Goal: Transaction & Acquisition: Purchase product/service

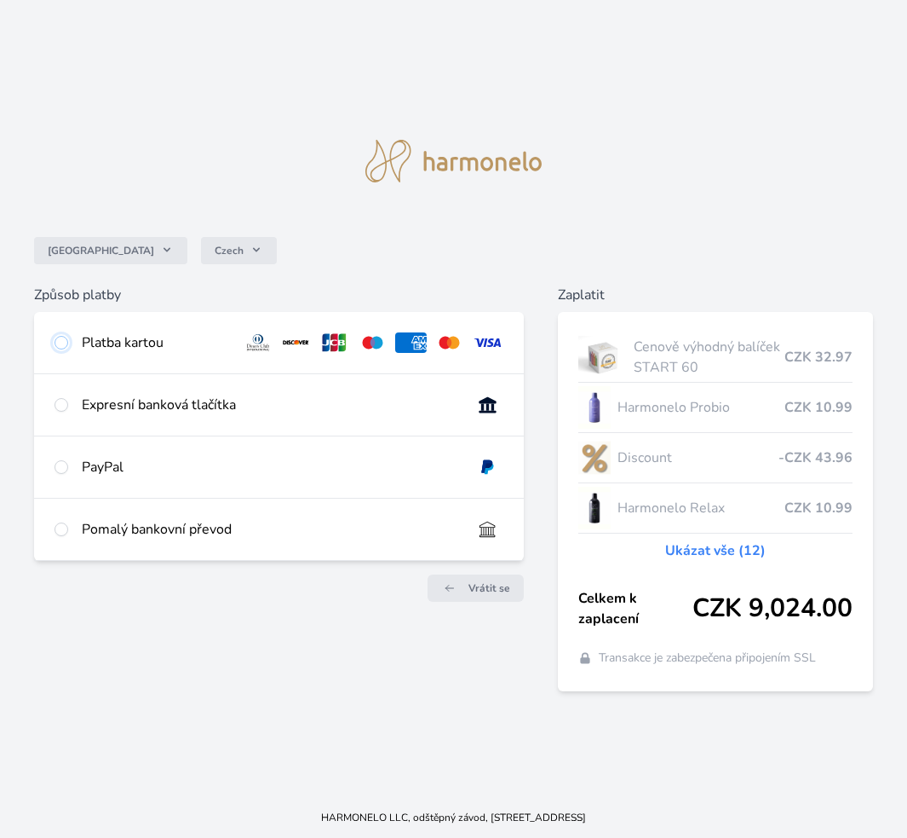
click at [66, 341] on input "radio" at bounding box center [62, 343] width 14 height 14
radio input "true"
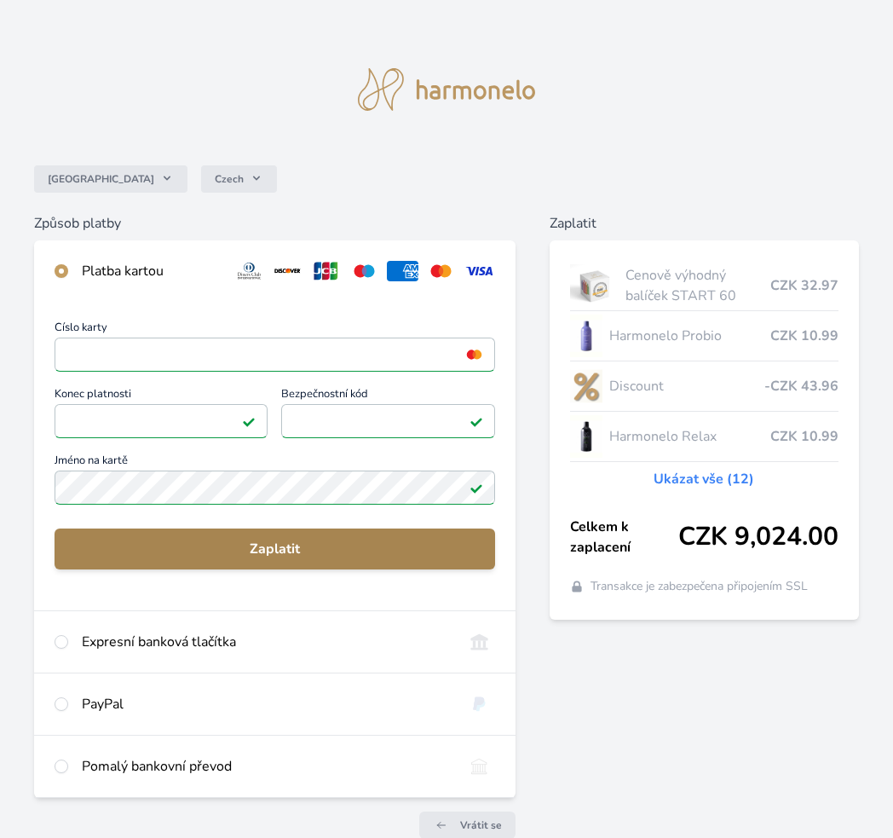
click at [251, 549] on span "Zaplatit" at bounding box center [274, 548] width 413 height 20
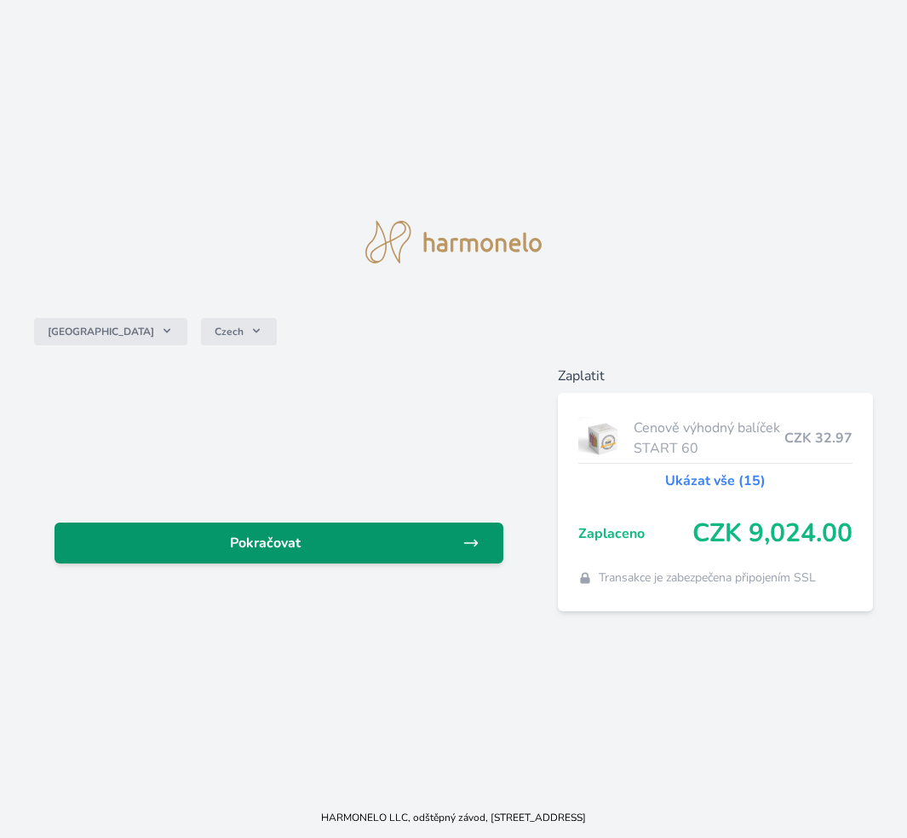
click at [300, 533] on span "Pokračovat" at bounding box center [265, 543] width 394 height 20
